Goal: Task Accomplishment & Management: Manage account settings

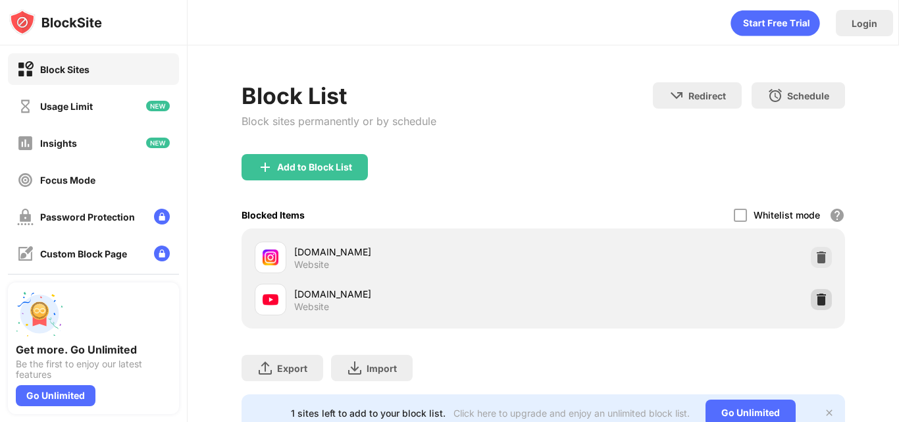
click at [816, 303] on img at bounding box center [821, 299] width 13 height 13
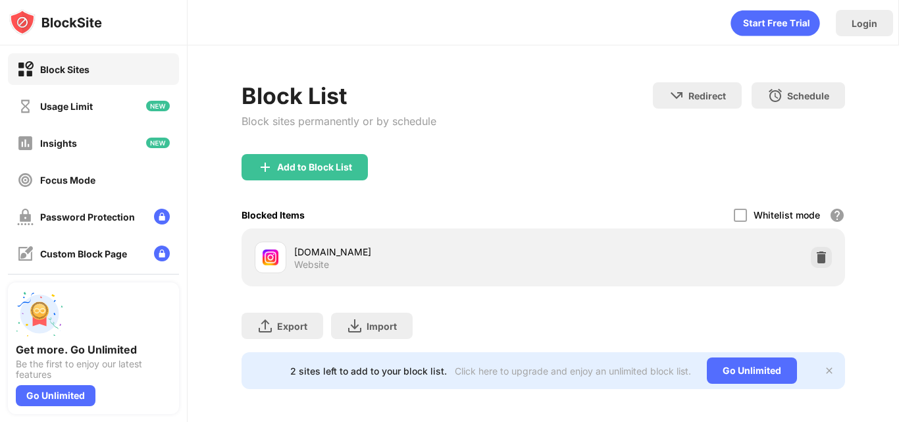
click at [528, 14] on div "Login" at bounding box center [543, 19] width 711 height 39
